Goal: Task Accomplishment & Management: Manage account settings

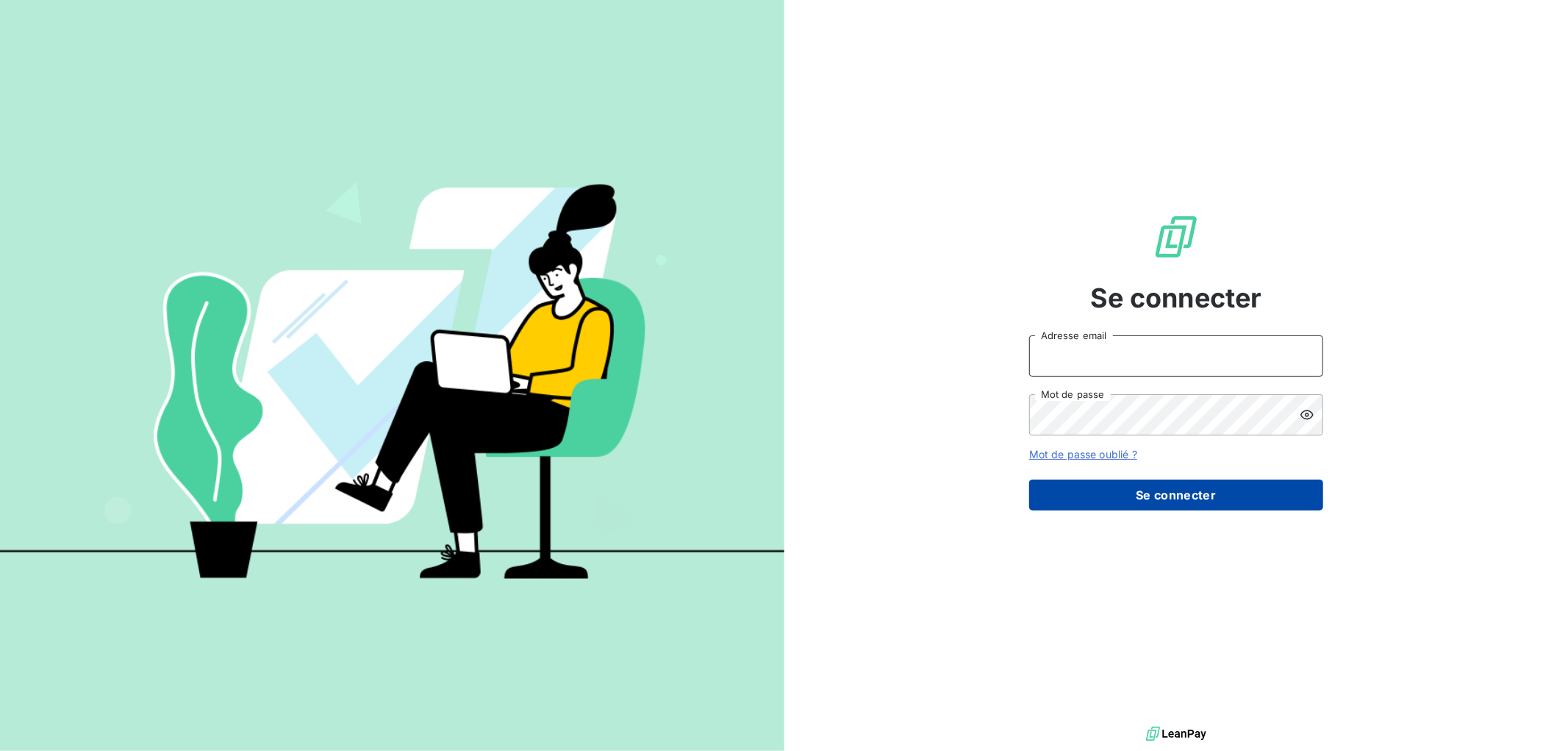
type input "[EMAIL_ADDRESS][DOMAIN_NAME]"
click at [1075, 498] on button "Se connecter" at bounding box center [1176, 495] width 294 height 31
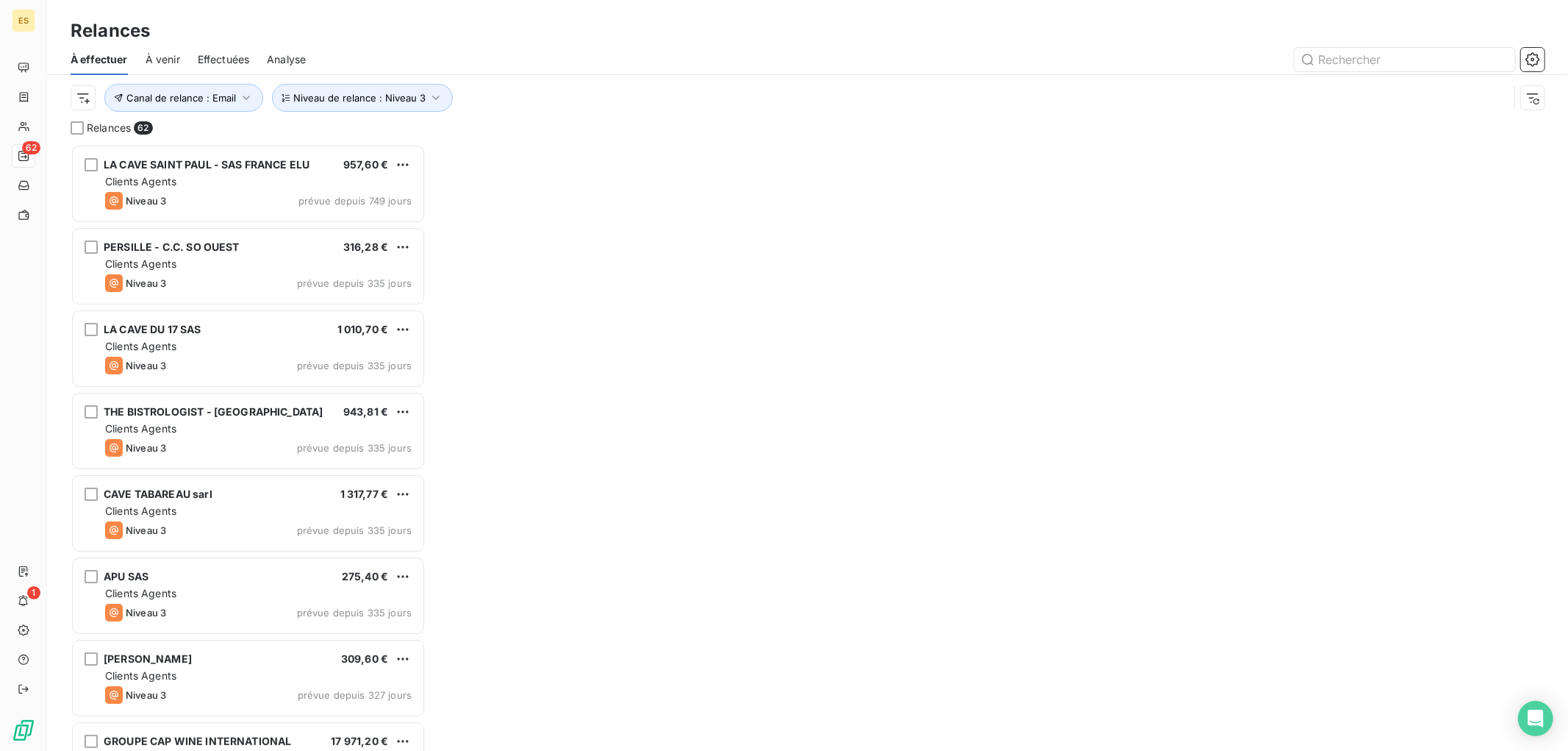
scroll to position [594, 343]
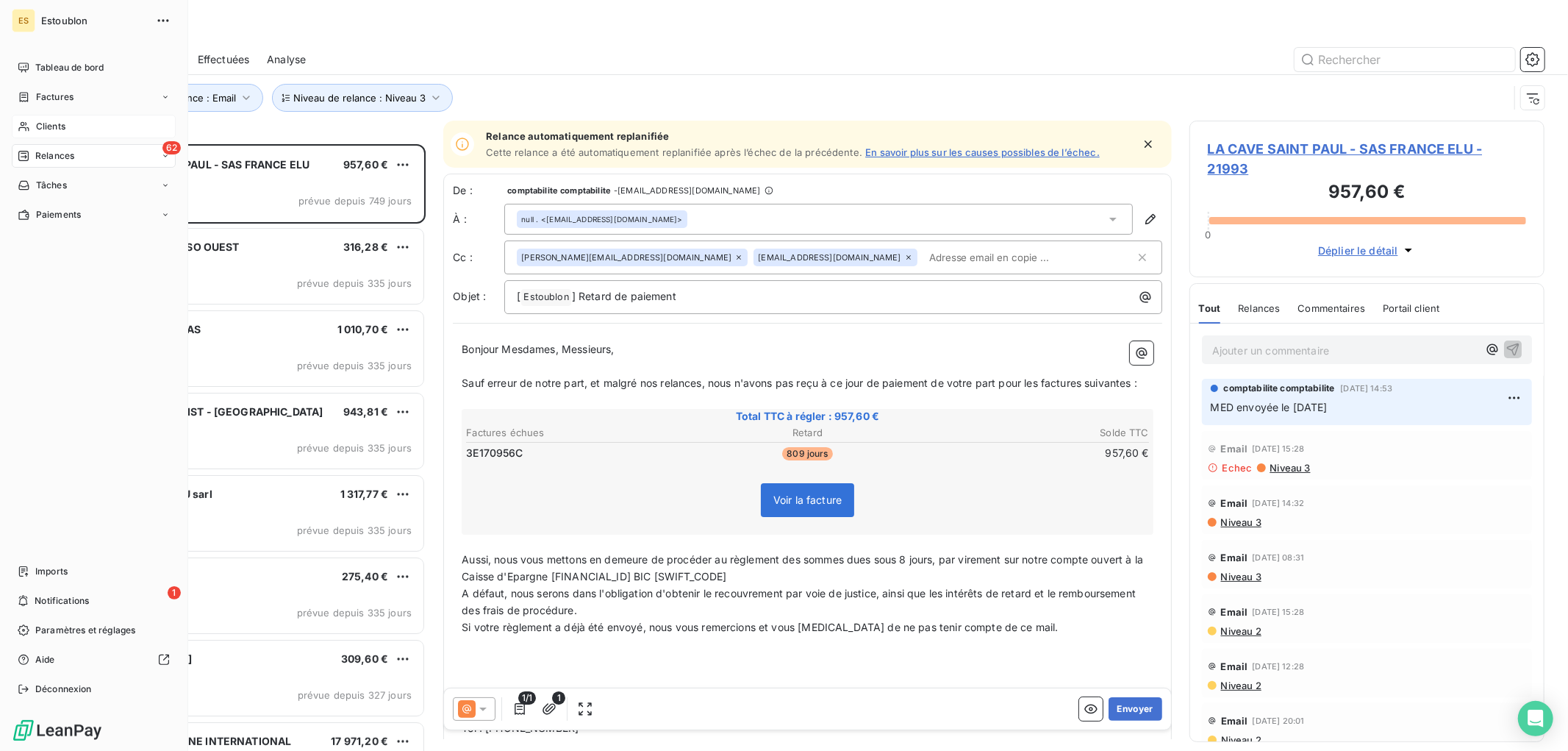
click at [47, 123] on span "Clients" at bounding box center [51, 126] width 30 height 13
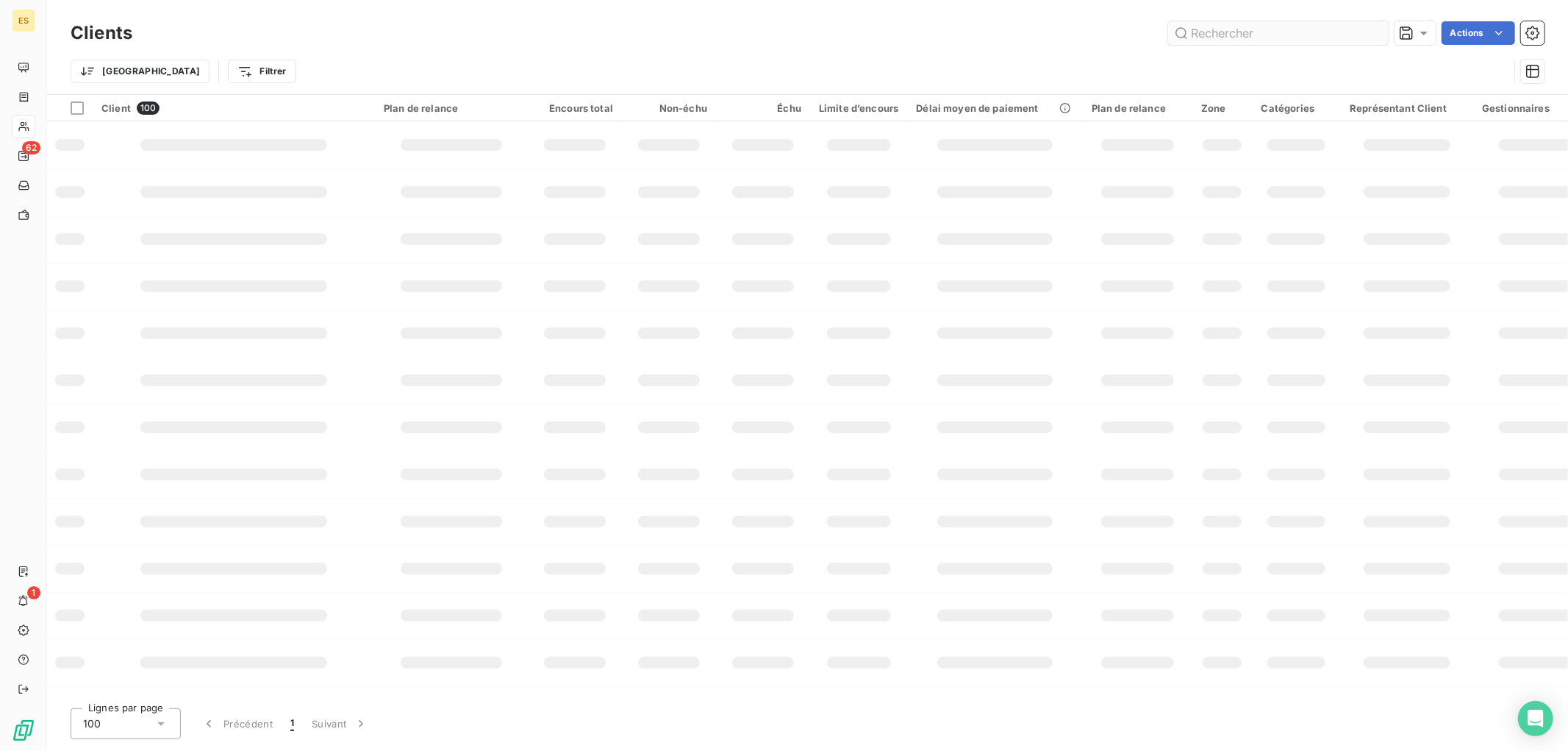
click at [1224, 35] on input "text" at bounding box center [1278, 33] width 220 height 24
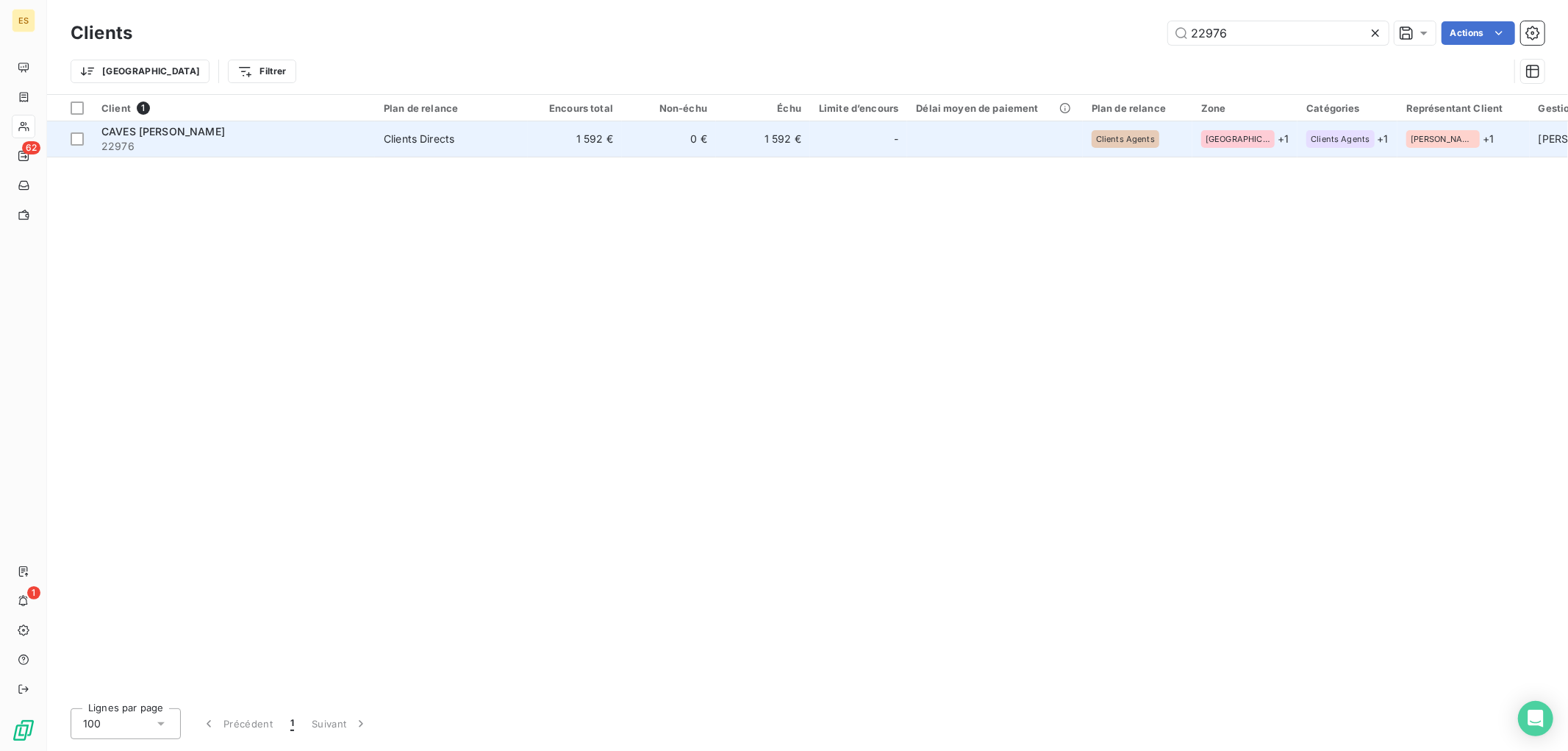
type input "22976"
click at [193, 139] on span "22976" at bounding box center [234, 146] width 265 height 15
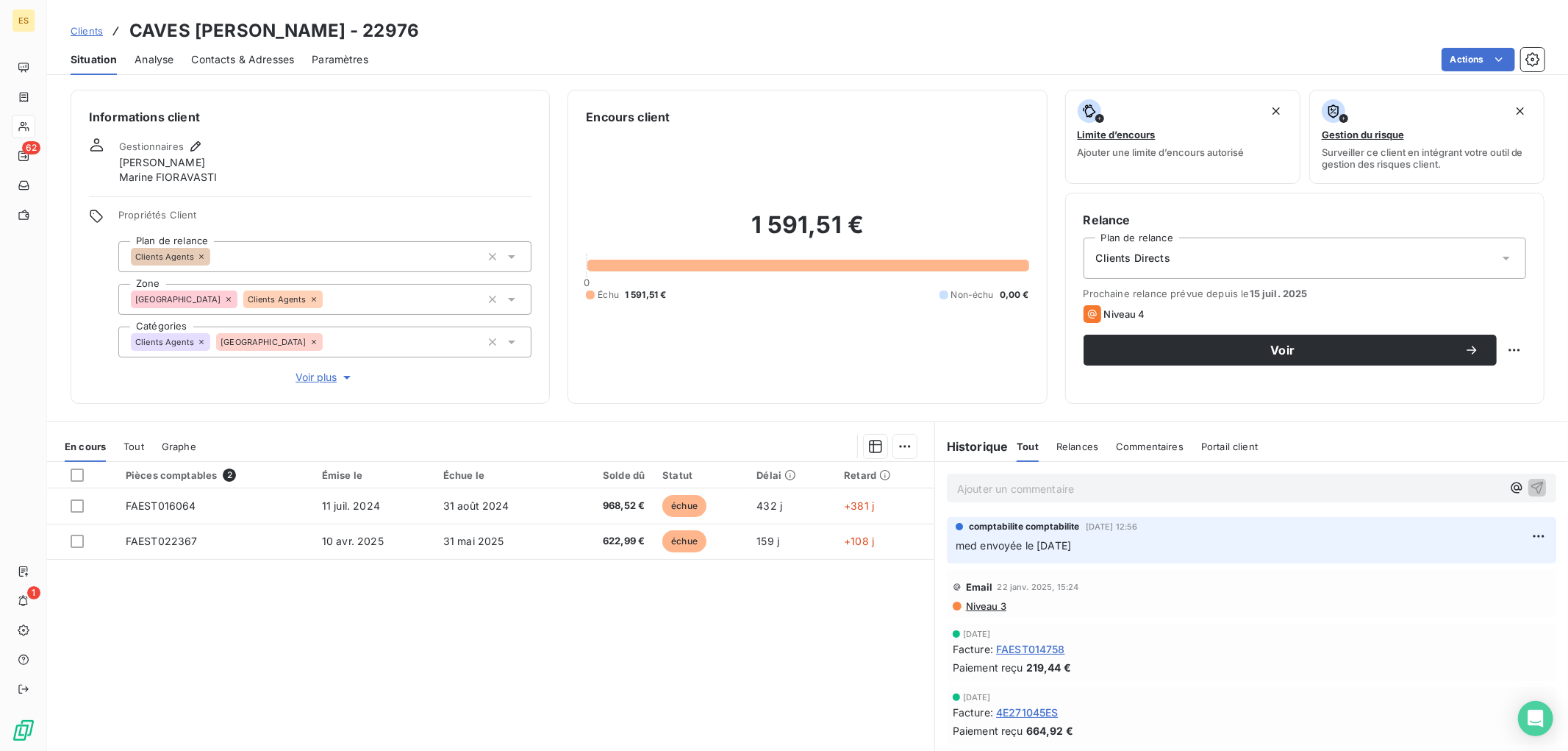
click at [1026, 482] on p "Ajouter un commentaire ﻿" at bounding box center [1229, 489] width 545 height 18
click at [256, 60] on span "Contacts & Adresses" at bounding box center [242, 60] width 103 height 15
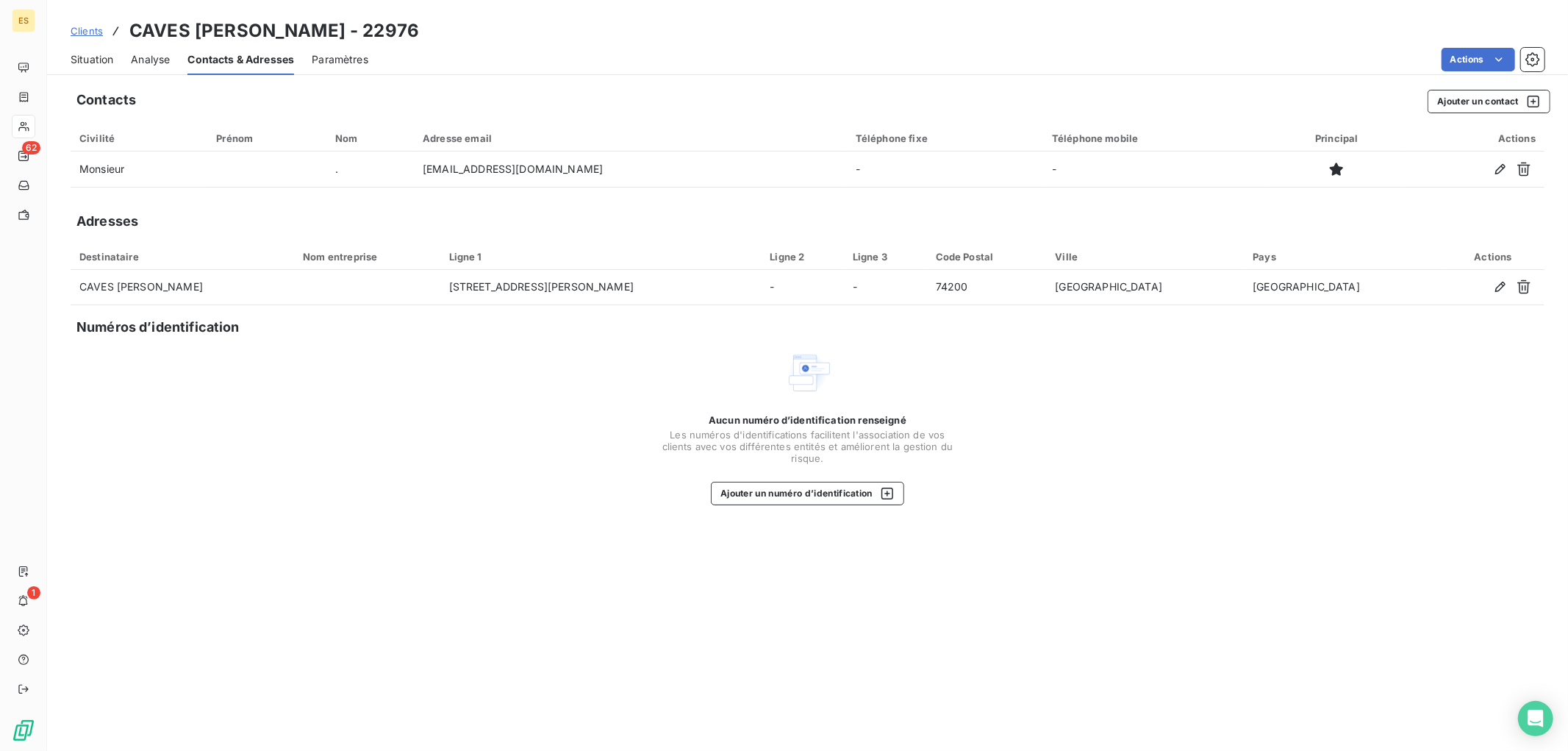
click at [92, 58] on span "Situation" at bounding box center [92, 60] width 43 height 15
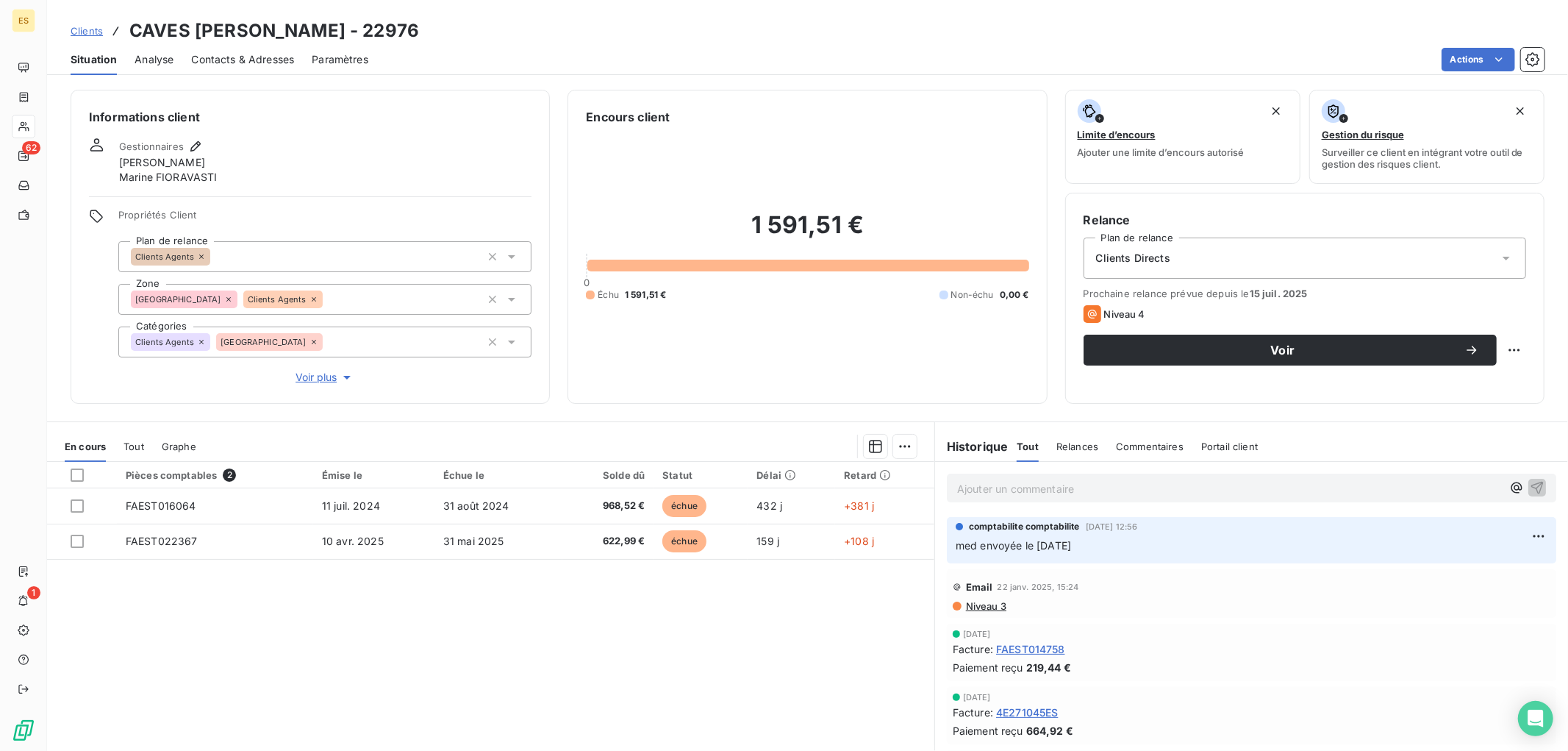
click at [1054, 493] on p "Ajouter un commentaire ﻿" at bounding box center [1229, 489] width 545 height 18
drag, startPoint x: 1092, startPoint y: 487, endPoint x: 951, endPoint y: 497, distance: 141.4
click at [951, 497] on div "relancer par tel mr [PERSON_NAME]" at bounding box center [1251, 487] width 610 height 27
click at [1125, 494] on p "relancer par tel mr [PERSON_NAME]" at bounding box center [1229, 488] width 545 height 17
click at [1092, 480] on p "relancer par tel mr [PERSON_NAME]" at bounding box center [1229, 488] width 545 height 17
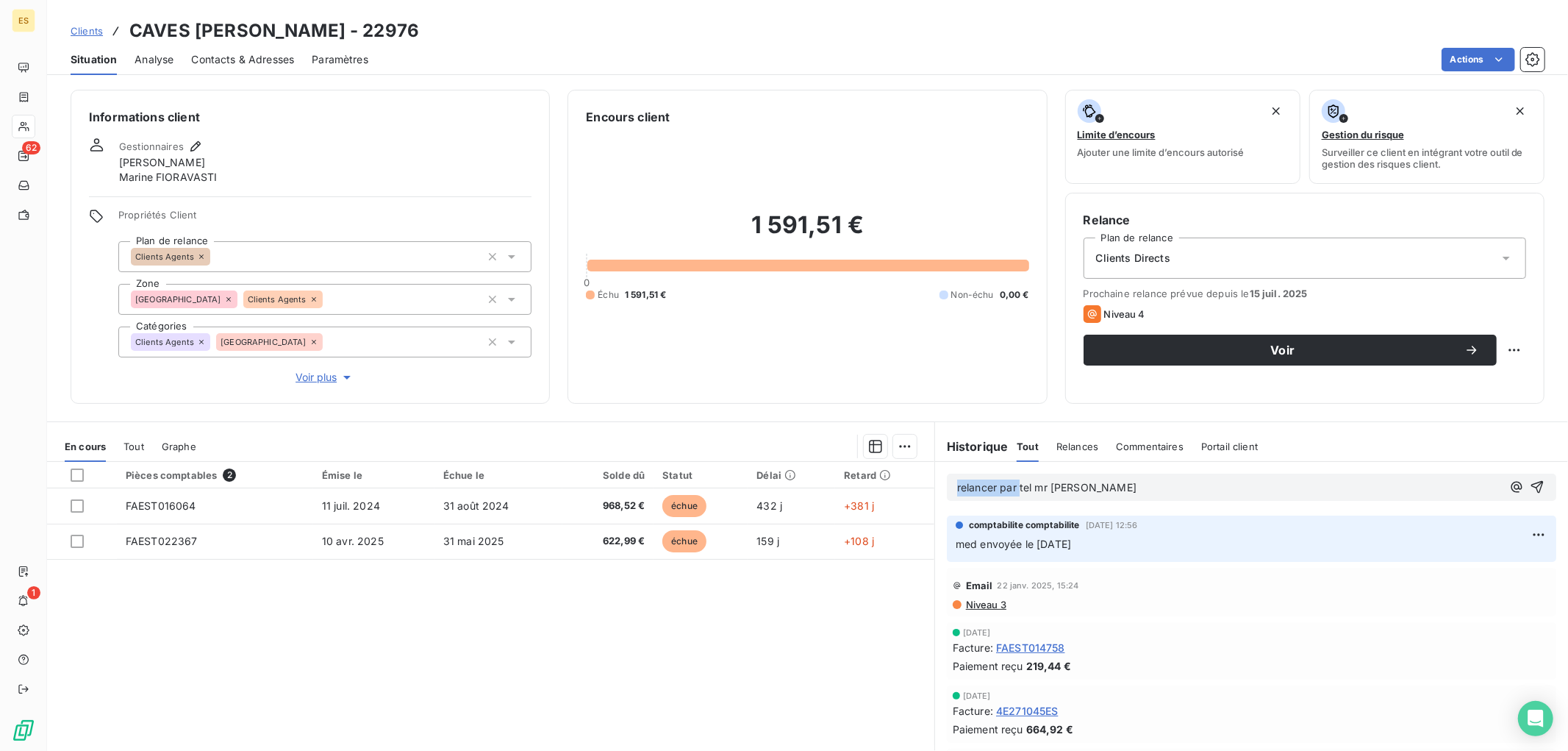
drag, startPoint x: 1091, startPoint y: 486, endPoint x: 784, endPoint y: 487, distance: 307.0
click at [819, 480] on div "En cours Tout Graphe Pièces comptables 2 Émise le Échue le Solde dû Statut Déla…" at bounding box center [808, 605] width 1521 height 367
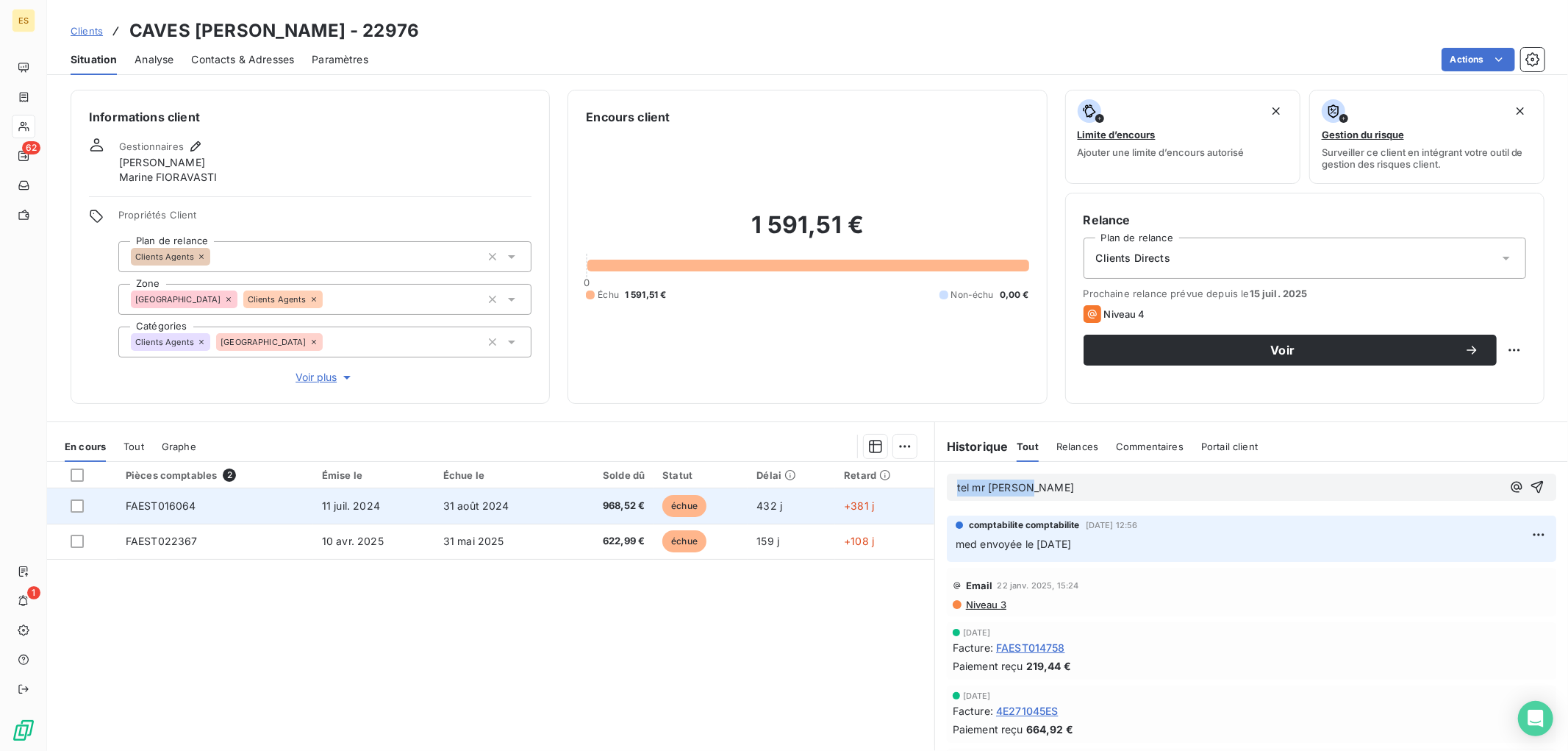
drag, startPoint x: 986, startPoint y: 494, endPoint x: 848, endPoint y: 497, distance: 138.0
click at [849, 497] on div "En cours Tout Graphe Pièces comptables 2 Émise le Échue le Solde dû Statut Déla…" at bounding box center [808, 605] width 1521 height 367
